Goal: Check status

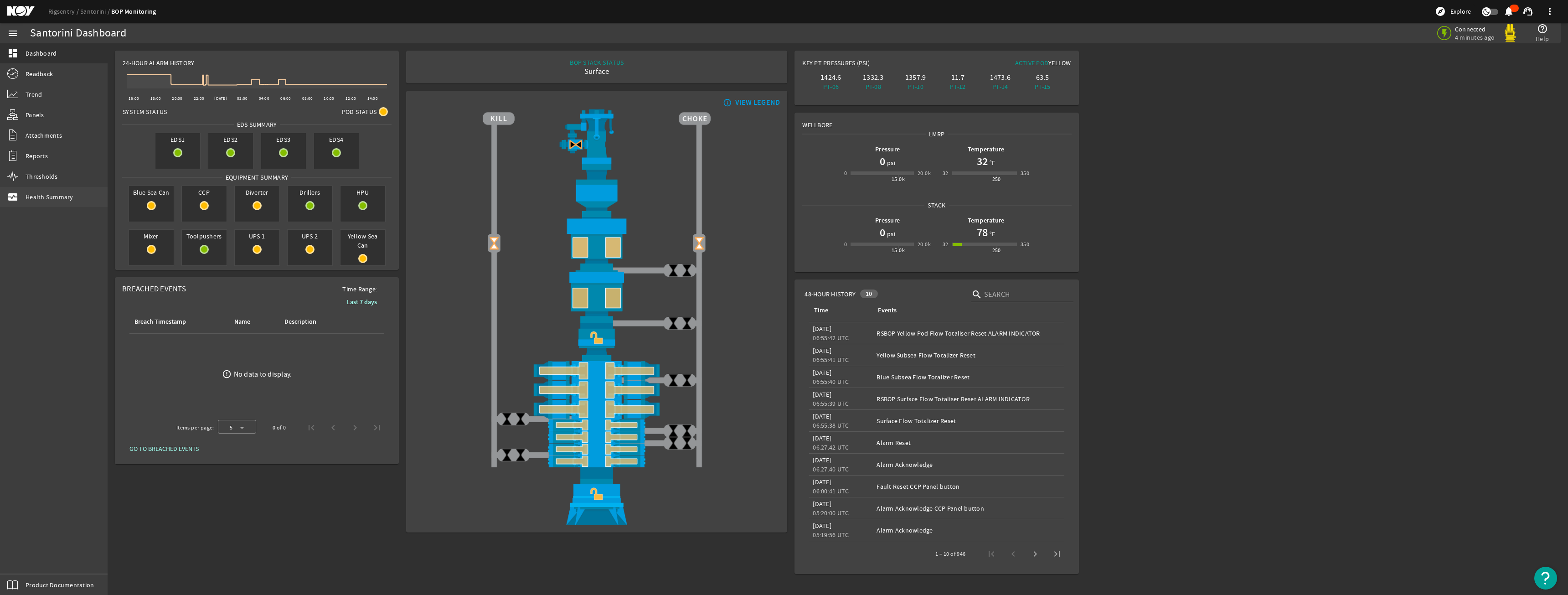
drag, startPoint x: 71, startPoint y: 183, endPoint x: 66, endPoint y: 192, distance: 10.3
click at [71, 183] on link "Thresholds" at bounding box center [54, 176] width 108 height 20
click at [66, 192] on link "monitor_heart Health Summary" at bounding box center [54, 197] width 108 height 20
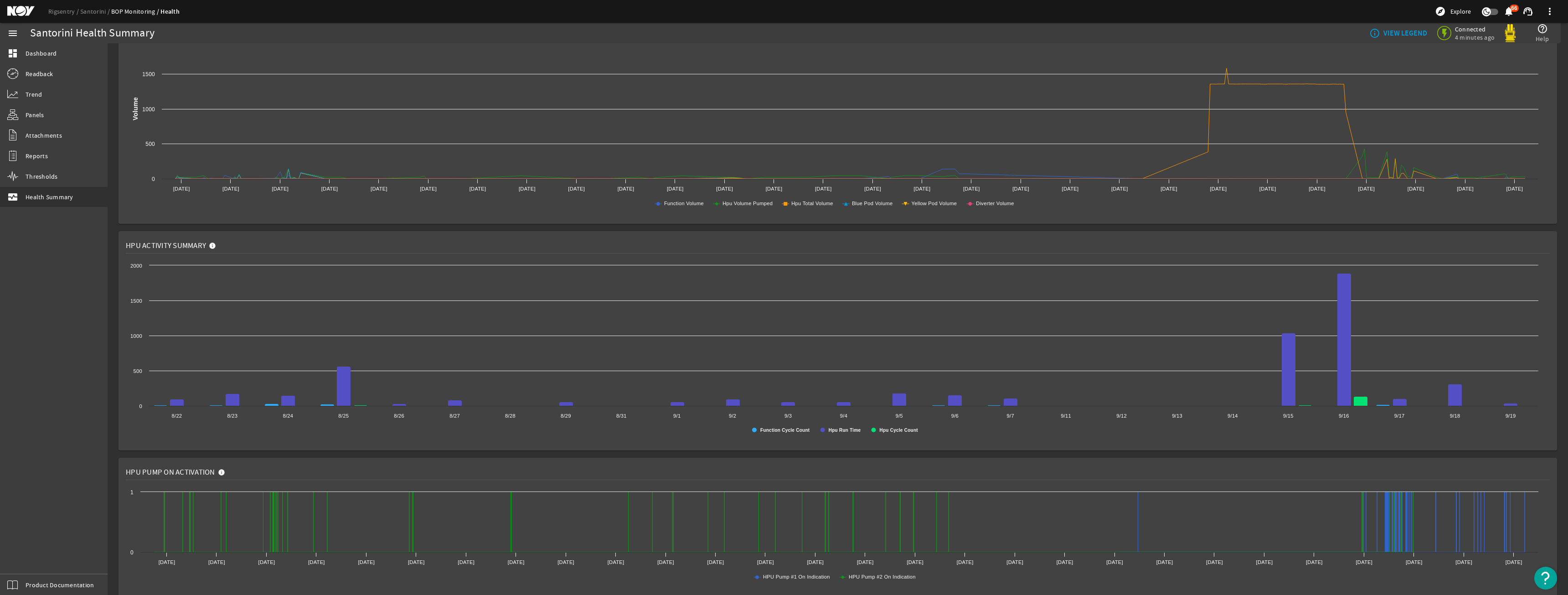
scroll to position [501, 0]
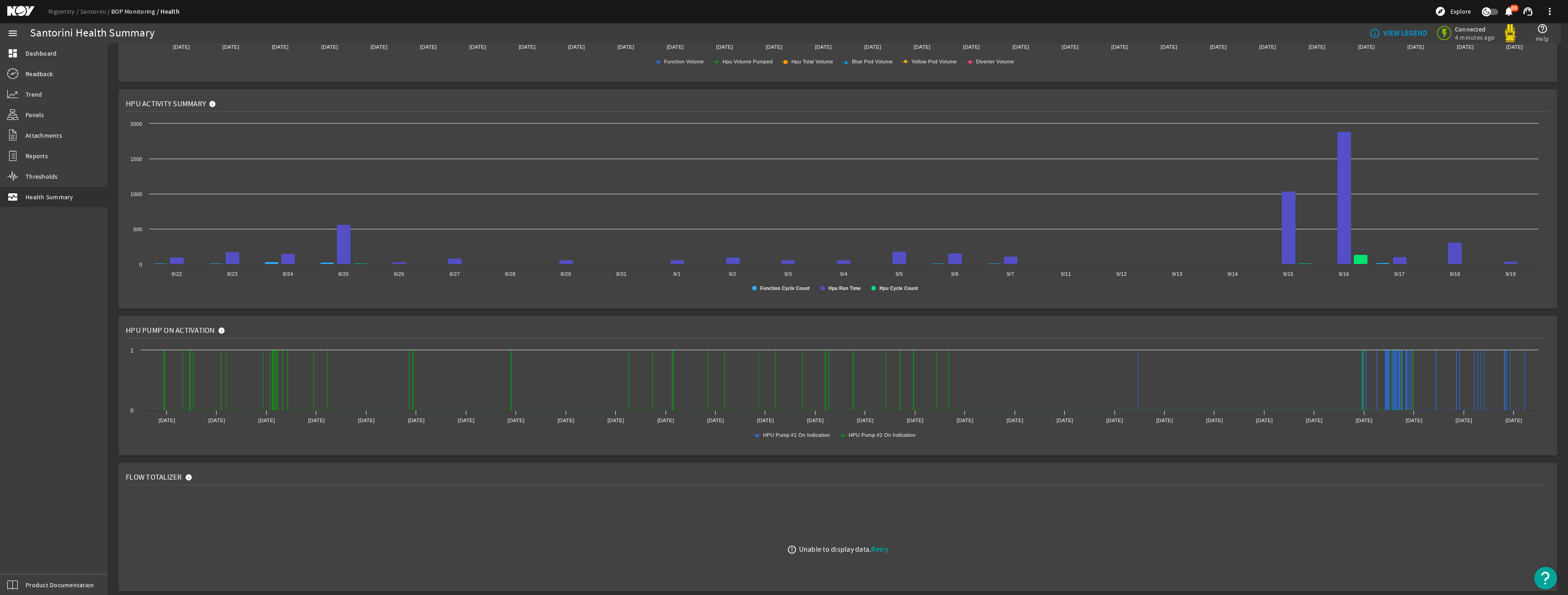
click at [880, 555] on div "error_outline Unable to display data. Retry" at bounding box center [838, 549] width 1424 height 114
click at [878, 549] on span "Retry" at bounding box center [880, 549] width 17 height 10
click at [191, 479] on mat-icon at bounding box center [191, 479] width 11 height 11
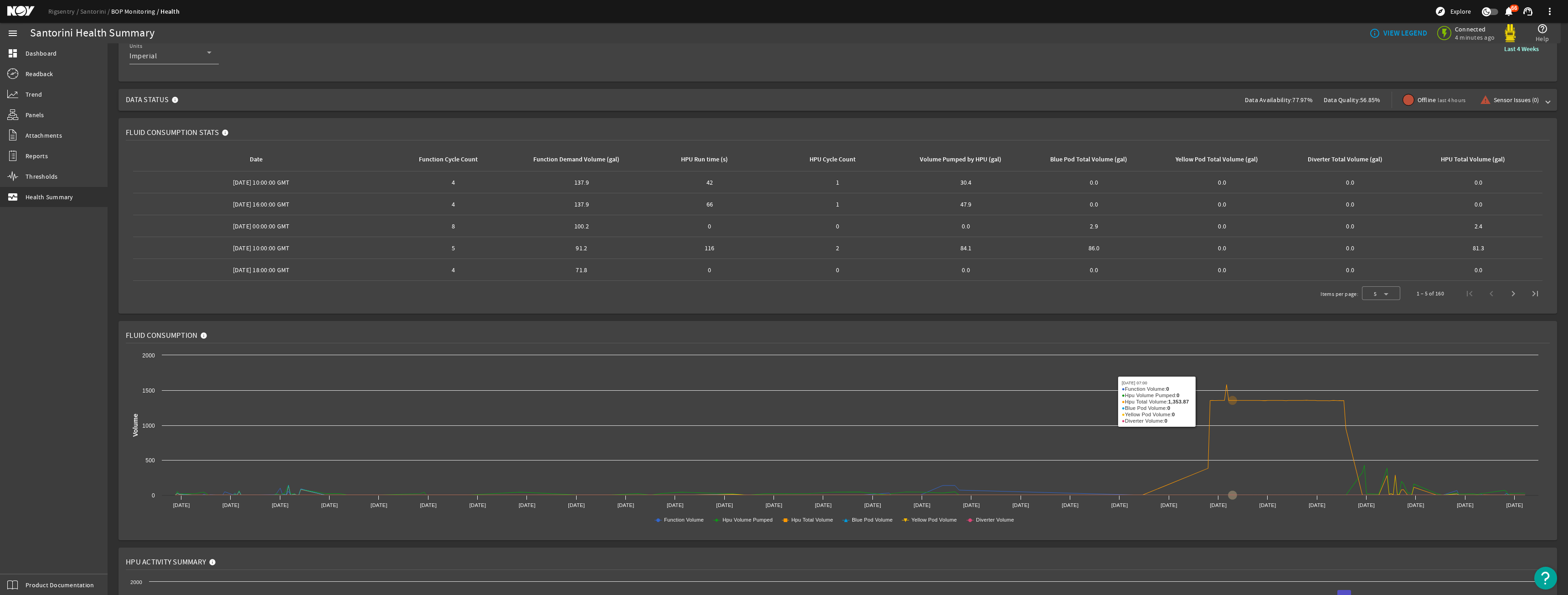
scroll to position [0, 0]
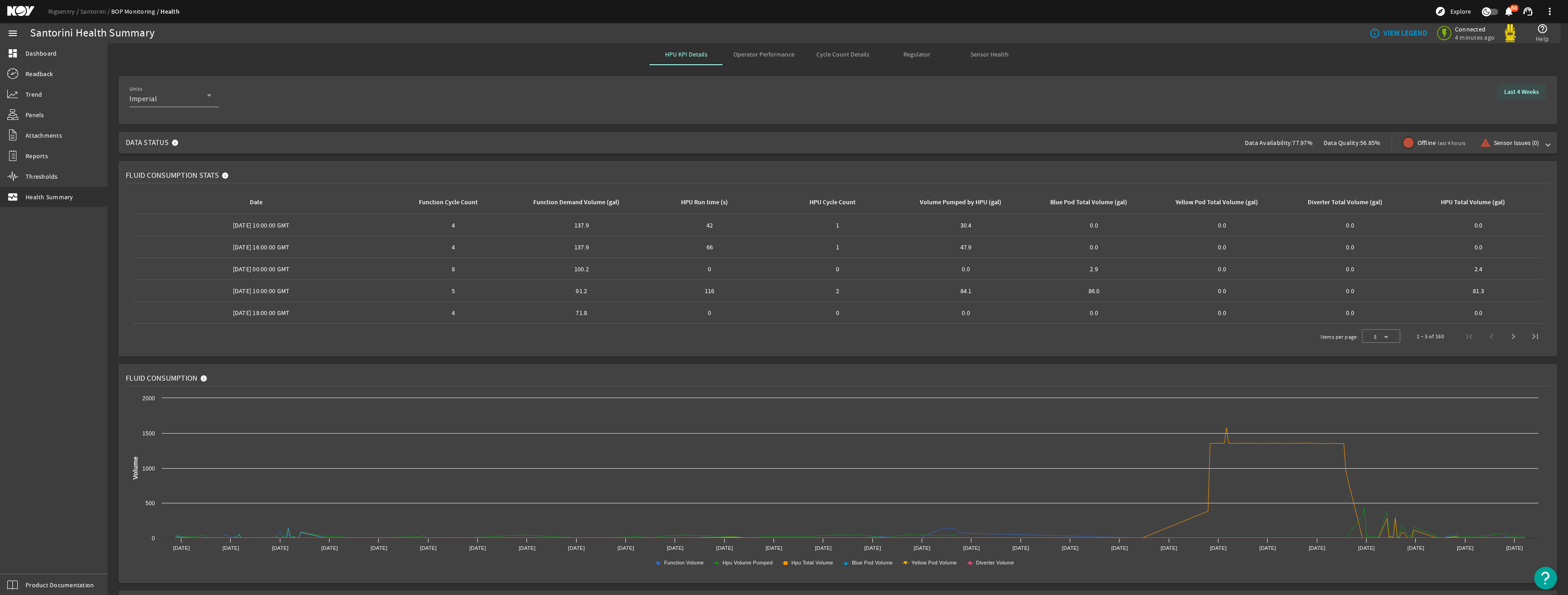
click at [1509, 88] on b "Last 4 Weeks" at bounding box center [1521, 92] width 35 height 9
click at [1298, 130] on b "[DATE]" at bounding box center [1297, 130] width 19 height 9
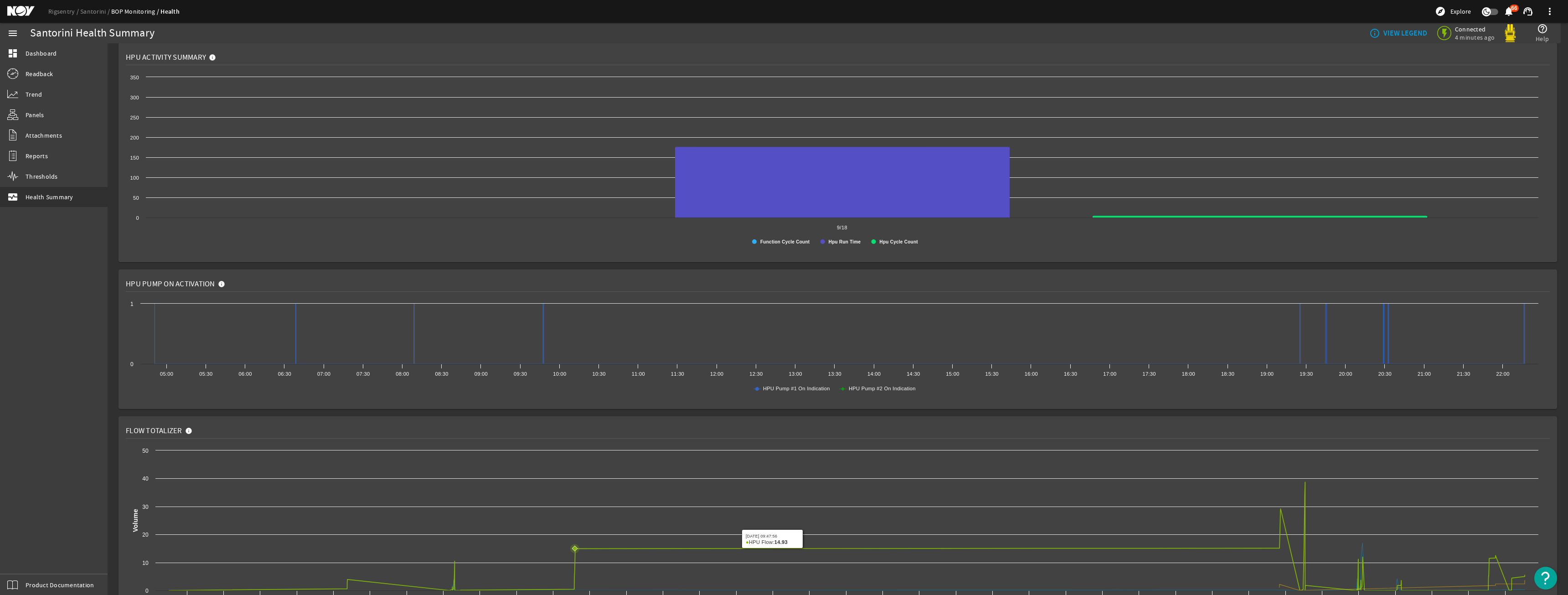
scroll to position [592, 0]
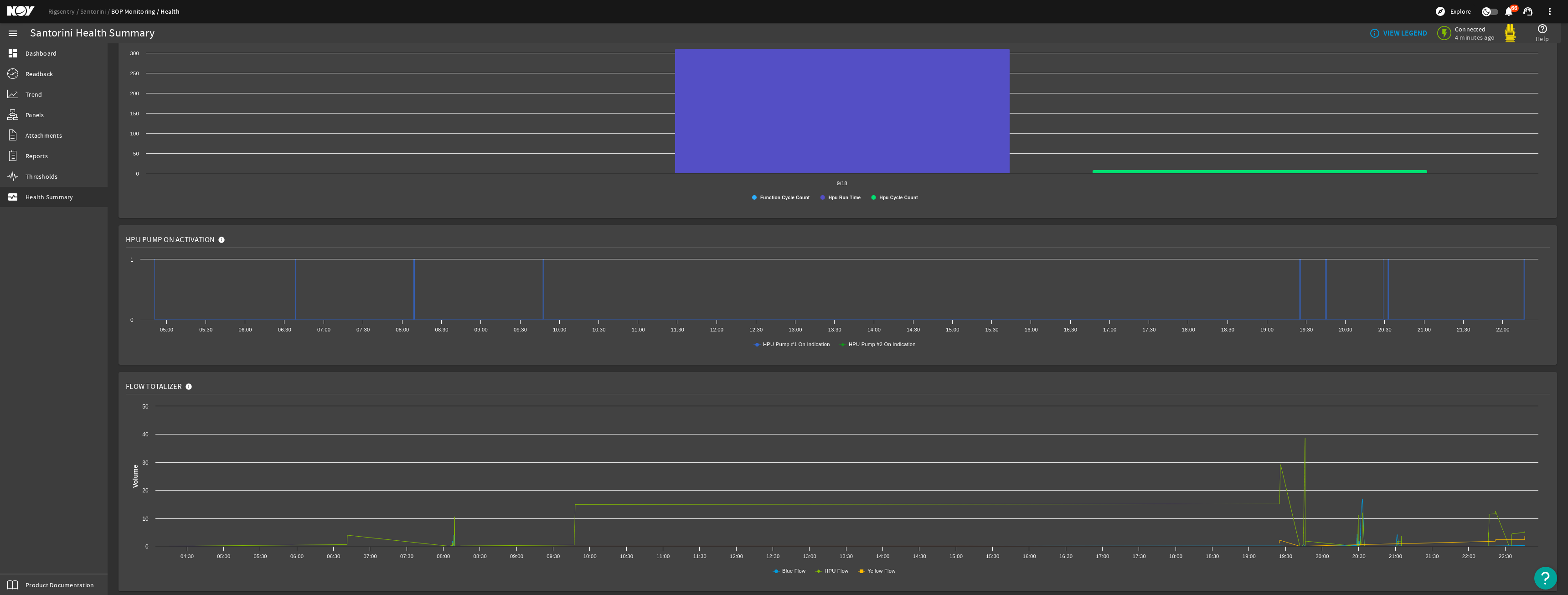
drag, startPoint x: 1197, startPoint y: 551, endPoint x: 1193, endPoint y: 569, distance: 18.4
click at [1193, 569] on icon "Created with Highcharts 11.1.0 Volume Blue Flow HPU Flow Yellow Flow 04:30 05:0…" at bounding box center [835, 493] width 1417 height 183
